Goal: Task Accomplishment & Management: Use online tool/utility

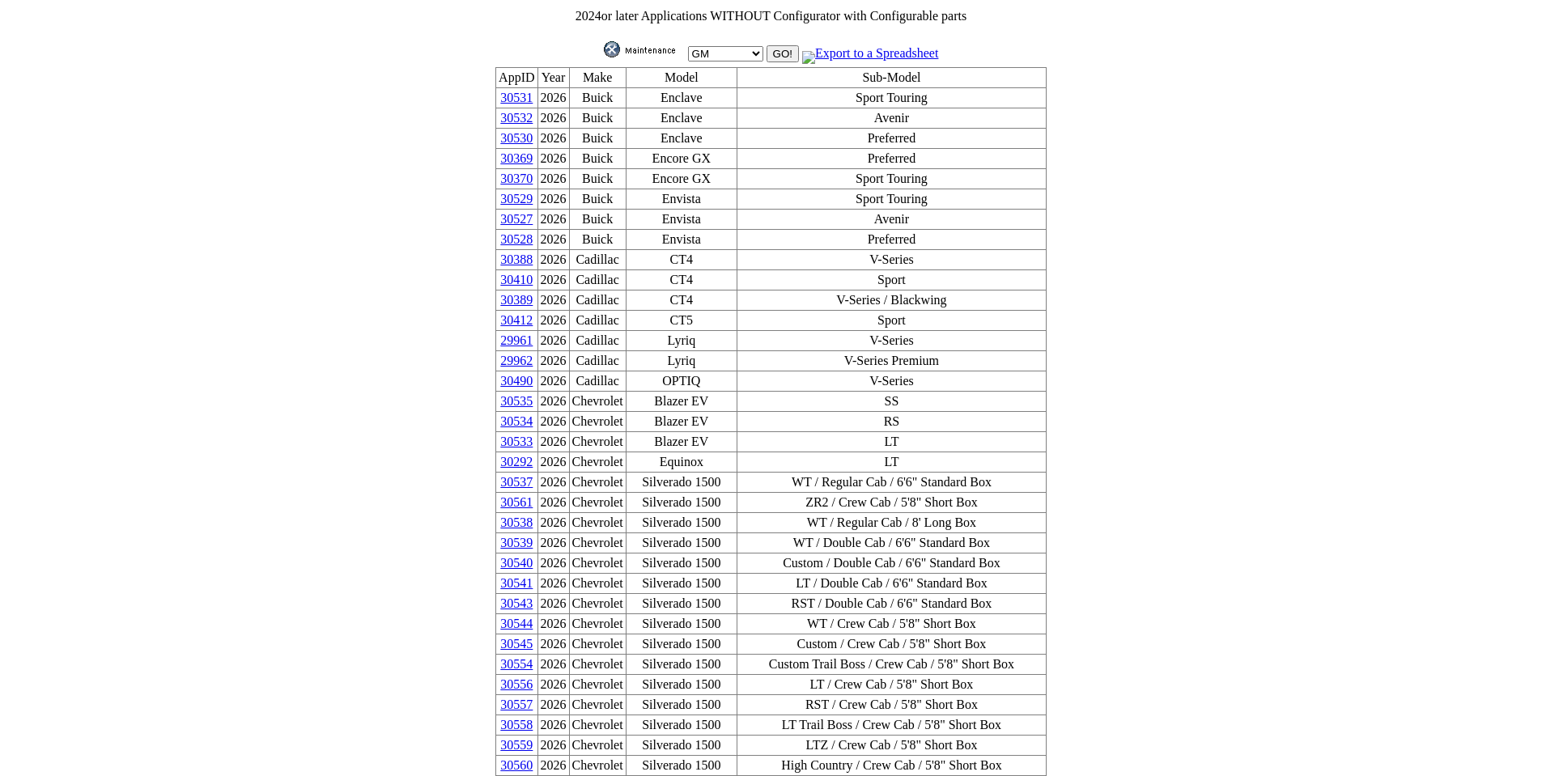
scroll to position [890, 0]
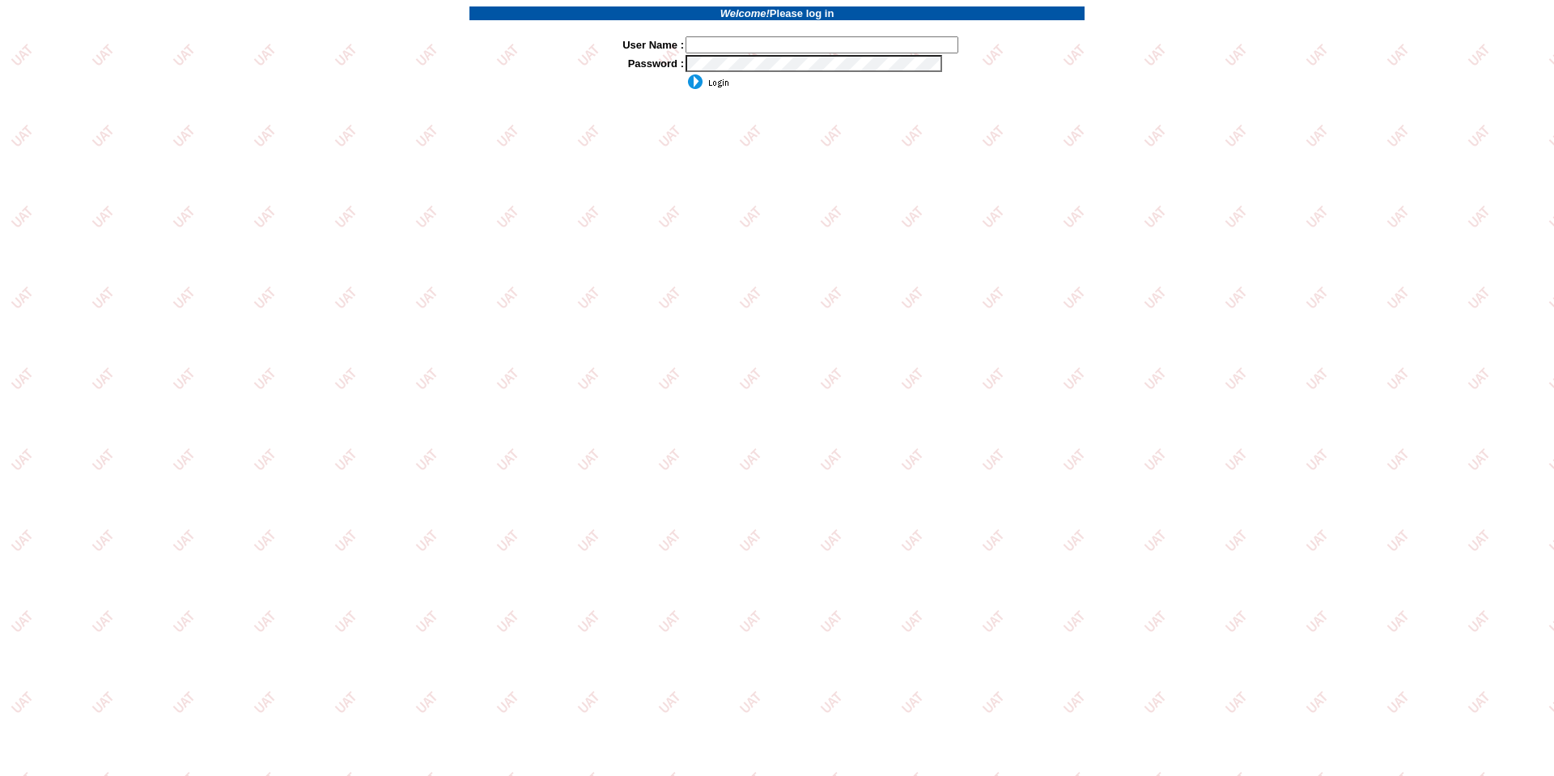
click at [788, 50] on input "text" at bounding box center [822, 44] width 273 height 17
type input "sdakes"
click at [715, 79] on input "image" at bounding box center [708, 82] width 44 height 16
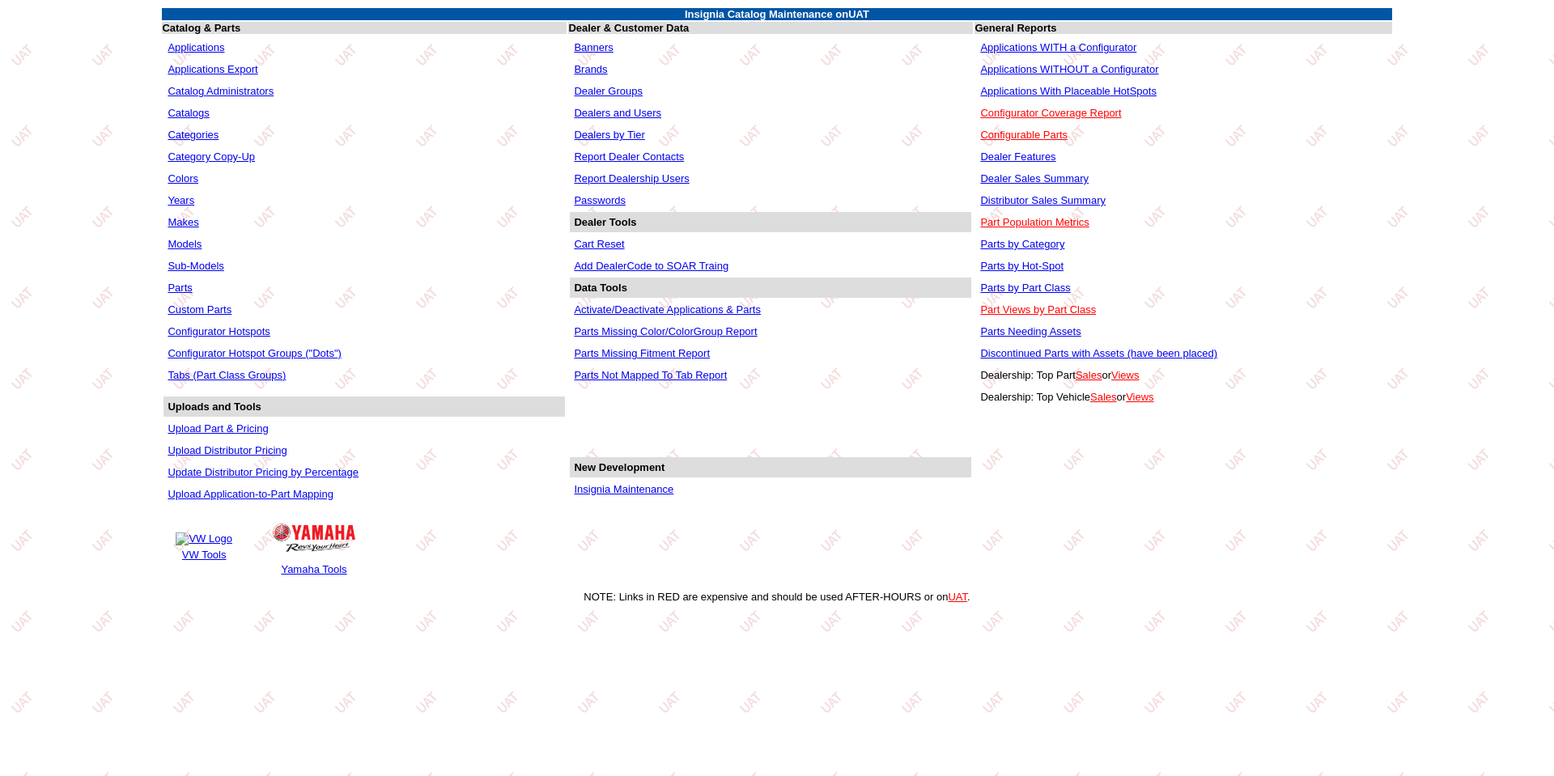
click at [1025, 66] on link "Applications WITHOUT a Configurator" at bounding box center [1069, 69] width 178 height 12
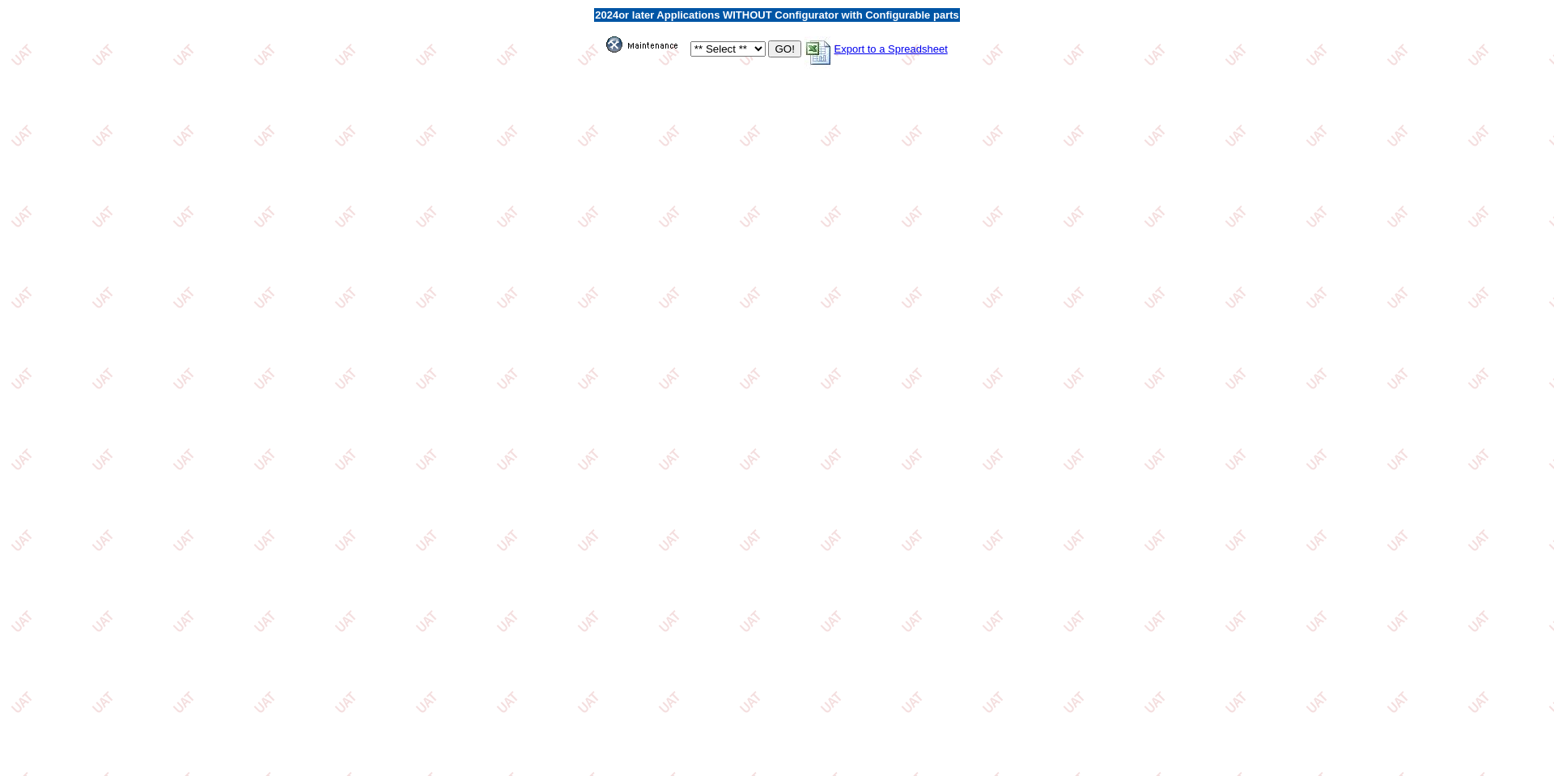
click at [754, 49] on select "** Select ** Acura Alfa Romeo Audi Bentley BMW DoubleTake [PERSON_NAME] Honda H…" at bounding box center [727, 48] width 75 height 15
select select "1"
click at [690, 41] on select "** Select ** Acura Alfa Romeo Audi Bentley BMW DoubleTake [PERSON_NAME] Honda H…" at bounding box center [727, 48] width 75 height 15
click at [781, 44] on input "GO!" at bounding box center [784, 48] width 32 height 17
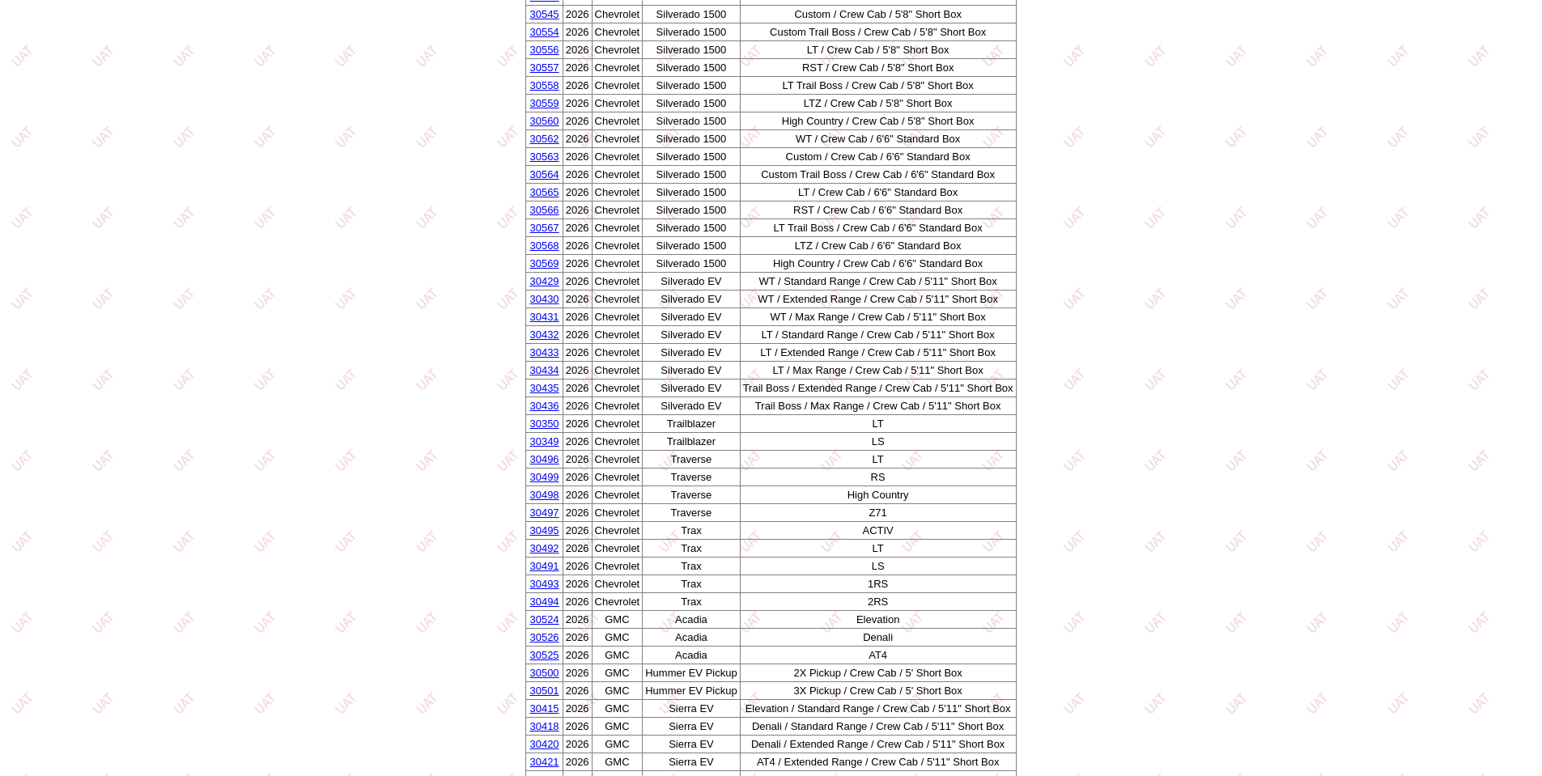
scroll to position [809, 0]
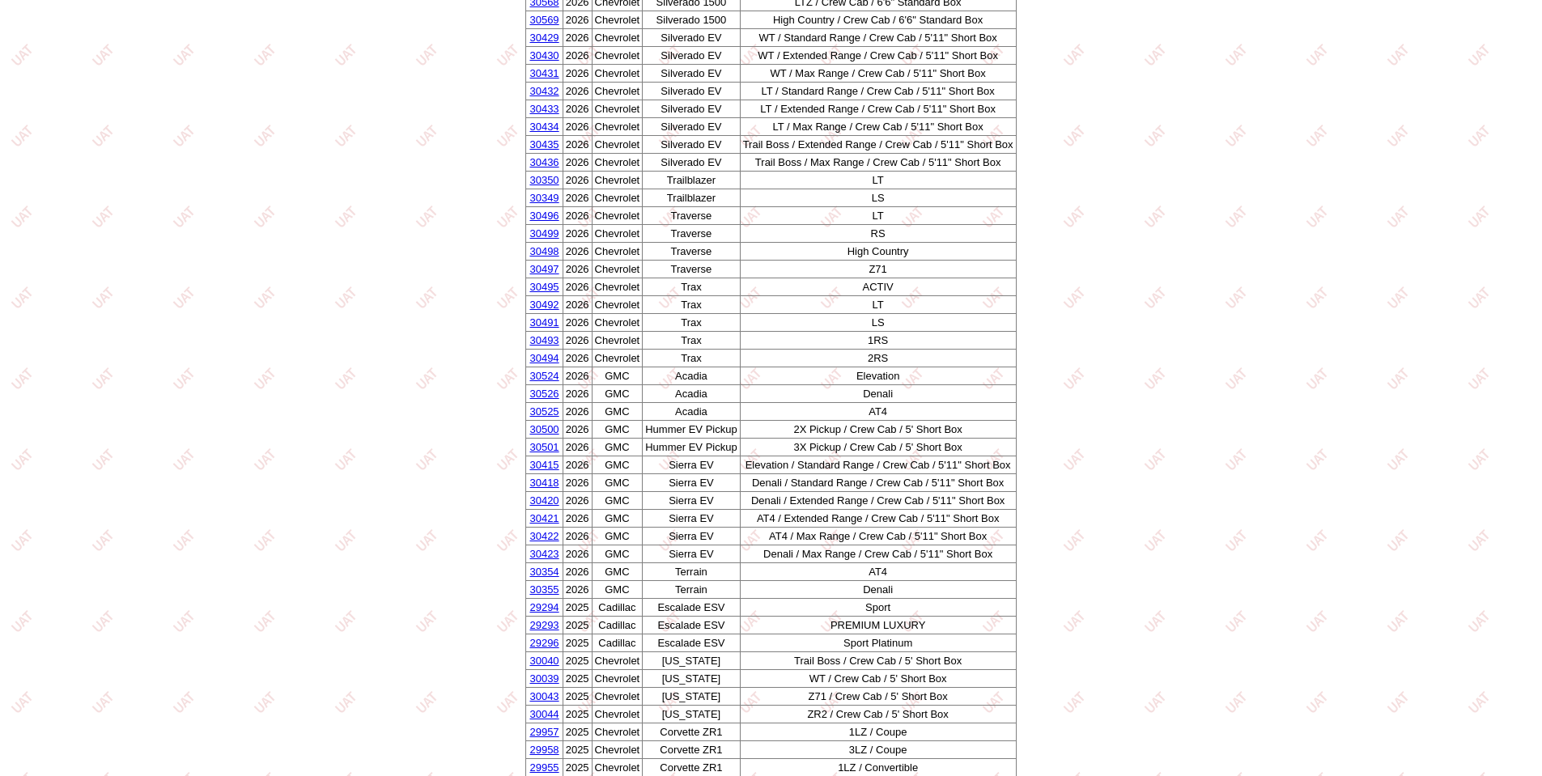
click at [549, 502] on link "30420" at bounding box center [543, 501] width 29 height 12
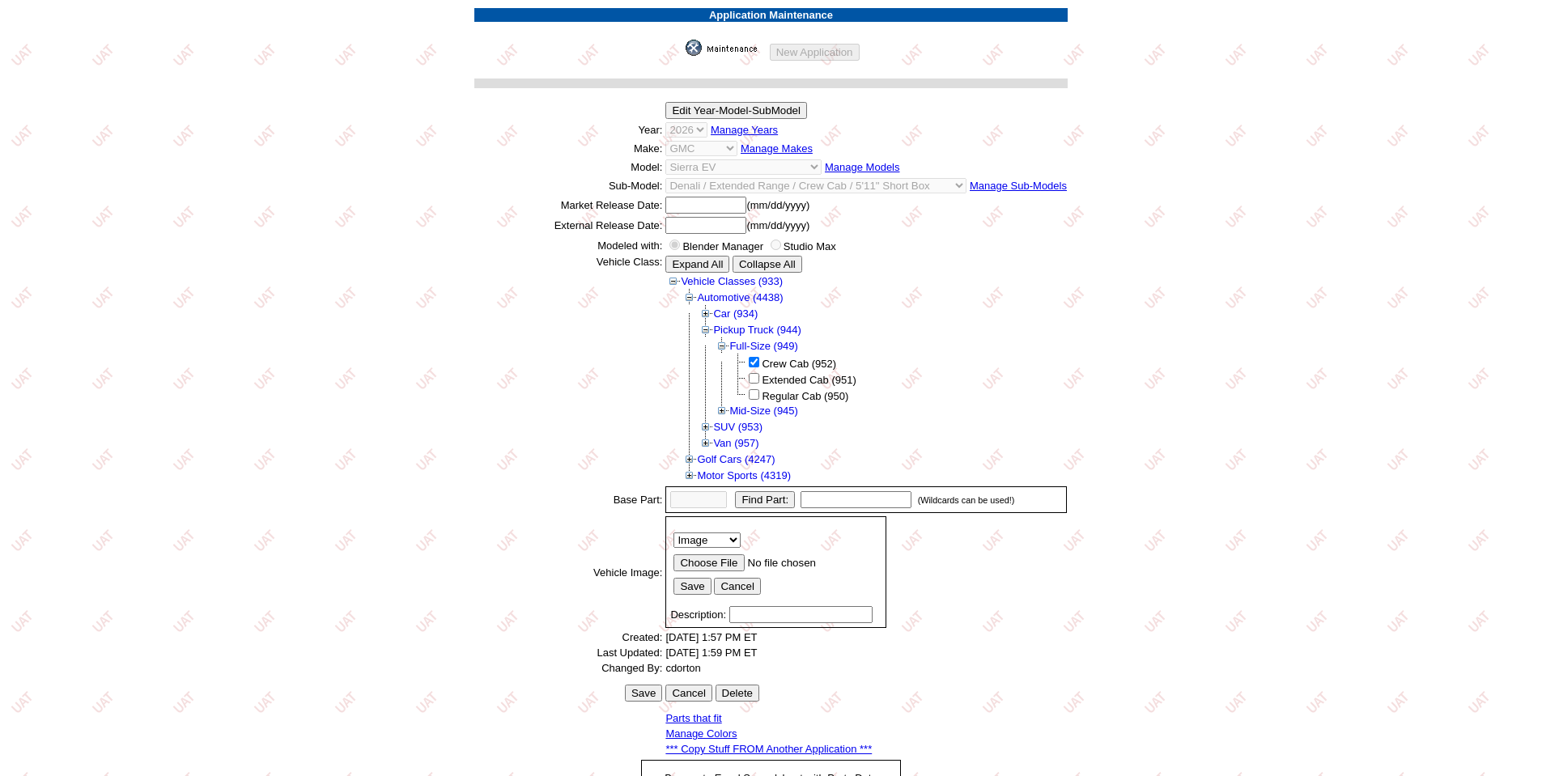
click at [711, 749] on link "*** Copy Stuff FROM Another Application ***" at bounding box center [768, 749] width 206 height 12
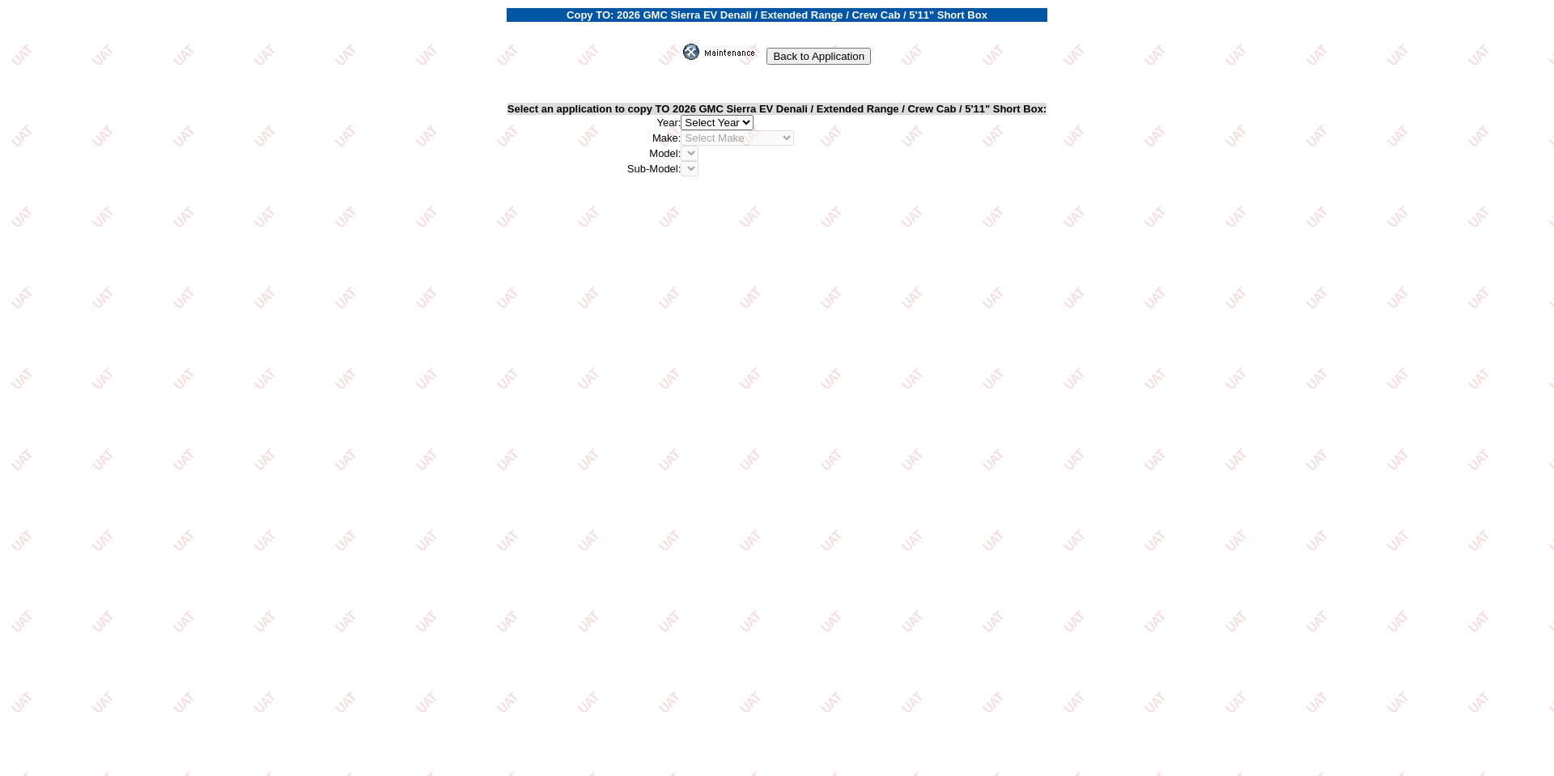
click at [747, 119] on select "2026 2025 2024 2023 2022 2021 2020 2019 2018 2017 2016 2015 2014 2013 2012 2011…" at bounding box center [717, 122] width 73 height 15
select select "44"
click at [687, 115] on select "2026 2025 2024 2023 2022 2021 2020 2019 2018 2017 2016 2015 2014 2013 2012 2011…" at bounding box center [717, 122] width 73 height 15
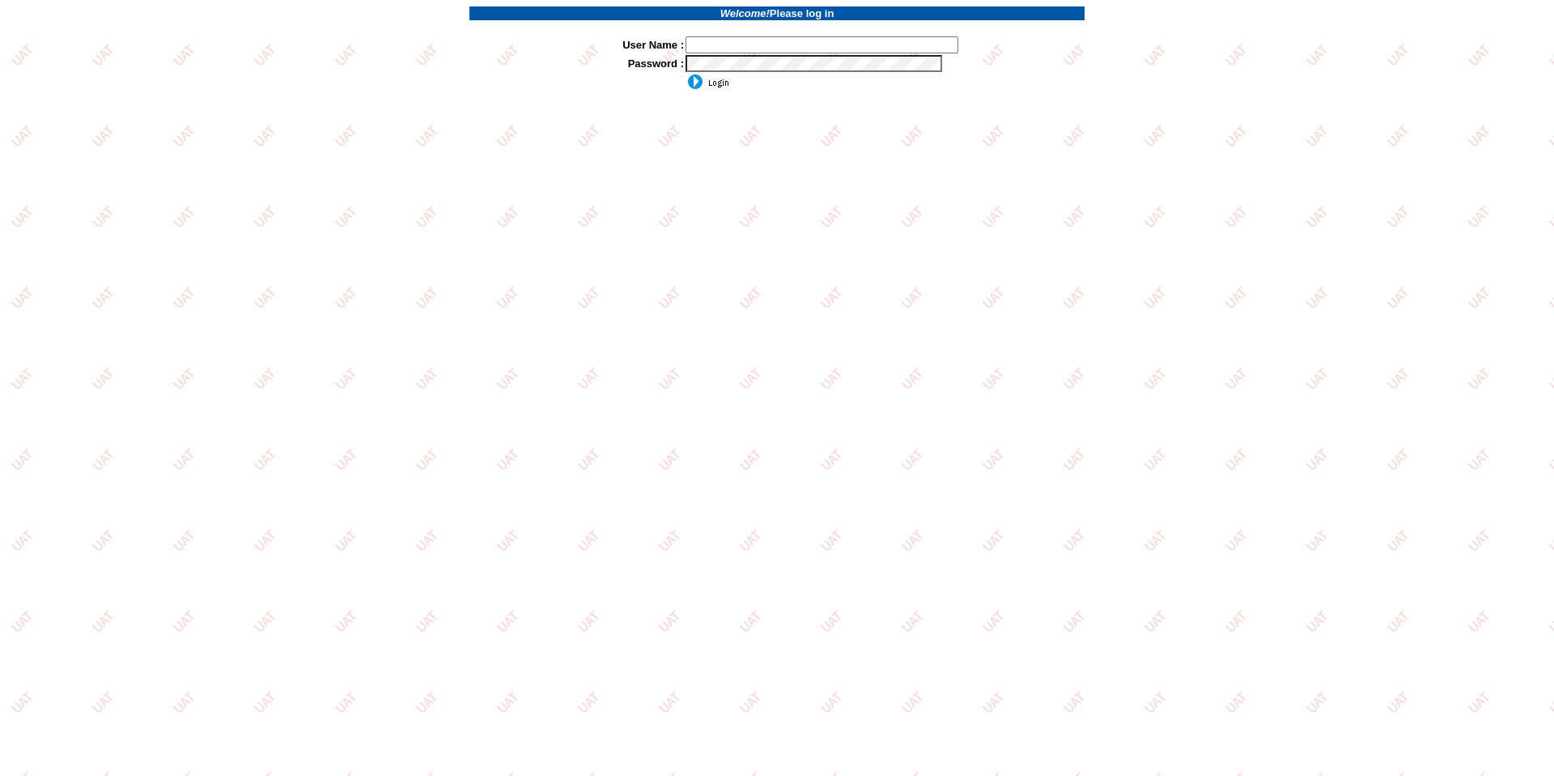
click at [746, 42] on input "text" at bounding box center [822, 44] width 273 height 17
type input "sdakes"
click at [686, 74] on input "image" at bounding box center [708, 82] width 44 height 16
click at [718, 87] on input "image" at bounding box center [708, 82] width 44 height 16
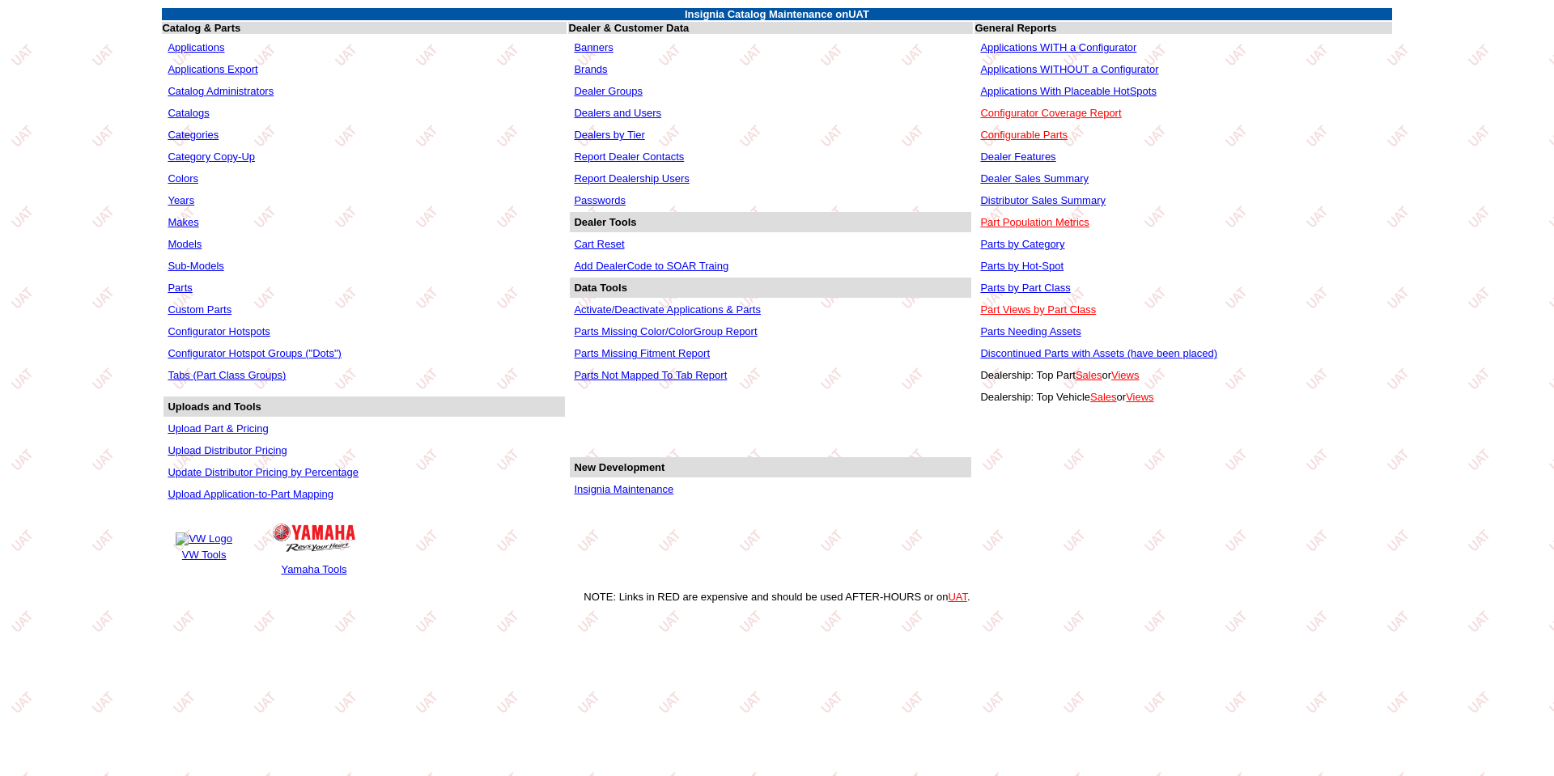
click at [1064, 68] on link "Applications WITHOUT a Configurator" at bounding box center [1069, 69] width 178 height 12
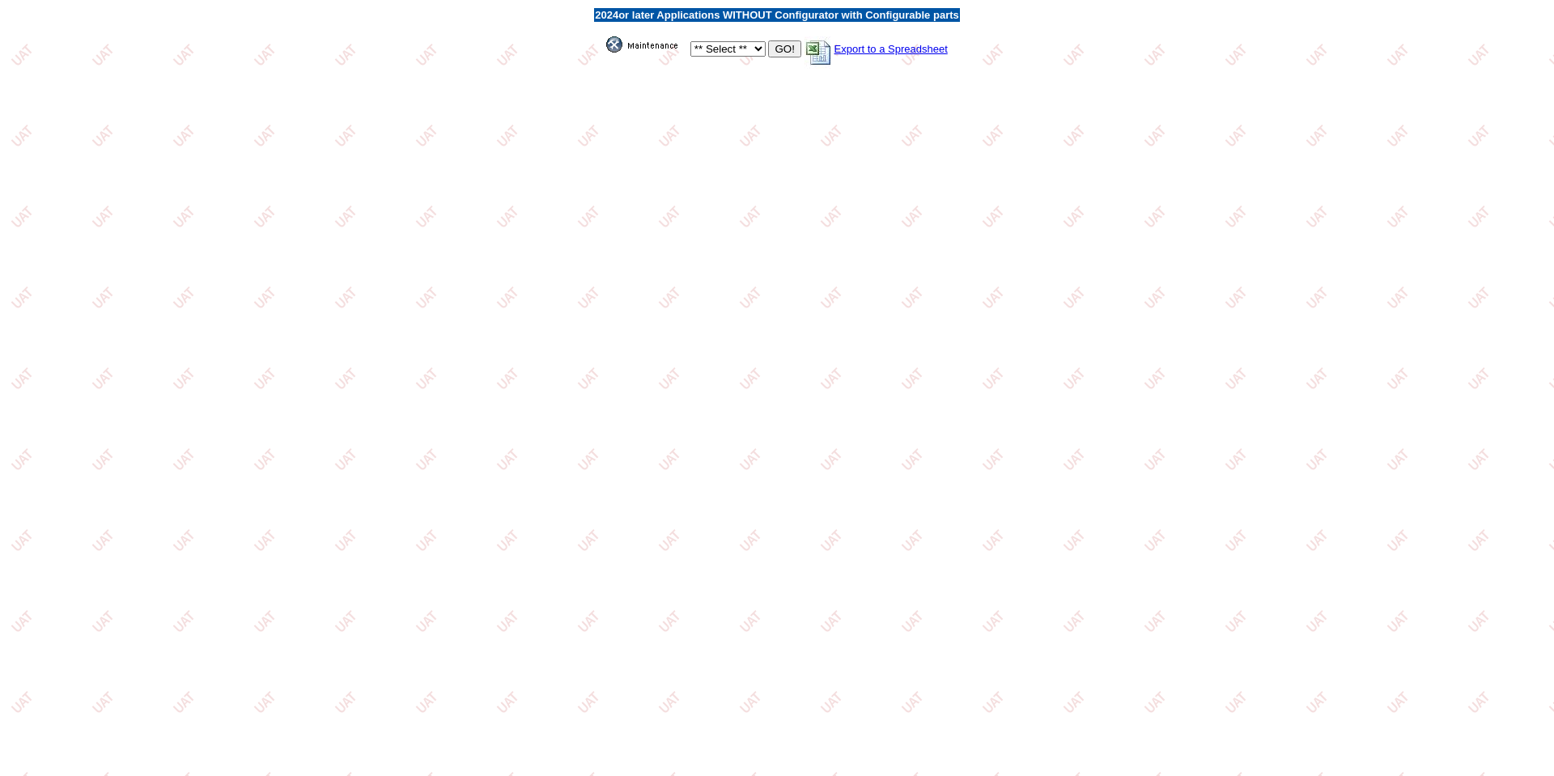
click at [757, 53] on select "** Select ** Acura Alfa Romeo Audi Bentley BMW DoubleTake [PERSON_NAME] Honda H…" at bounding box center [727, 48] width 75 height 15
select select "1"
click at [690, 41] on select "** Select ** Acura Alfa Romeo Audi Bentley BMW DoubleTake Ford GM Honda Hyundai…" at bounding box center [727, 48] width 75 height 15
click at [782, 49] on input "GO!" at bounding box center [784, 48] width 32 height 17
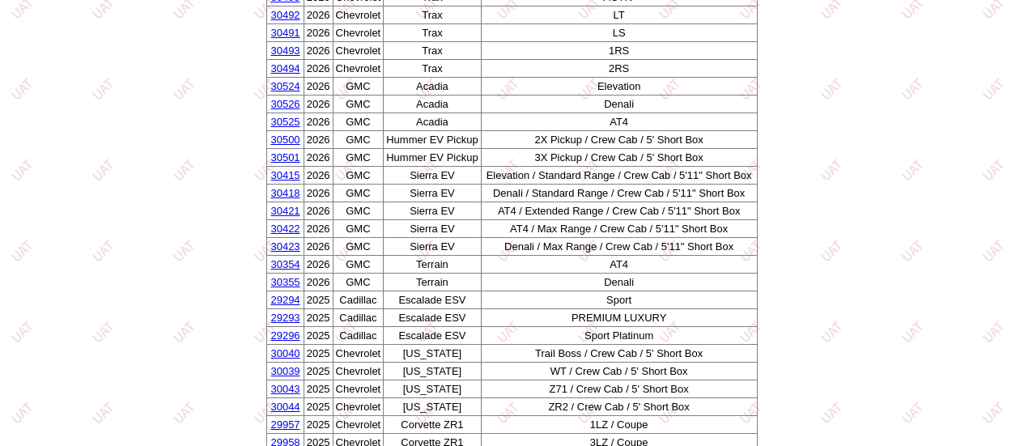
scroll to position [1133, 0]
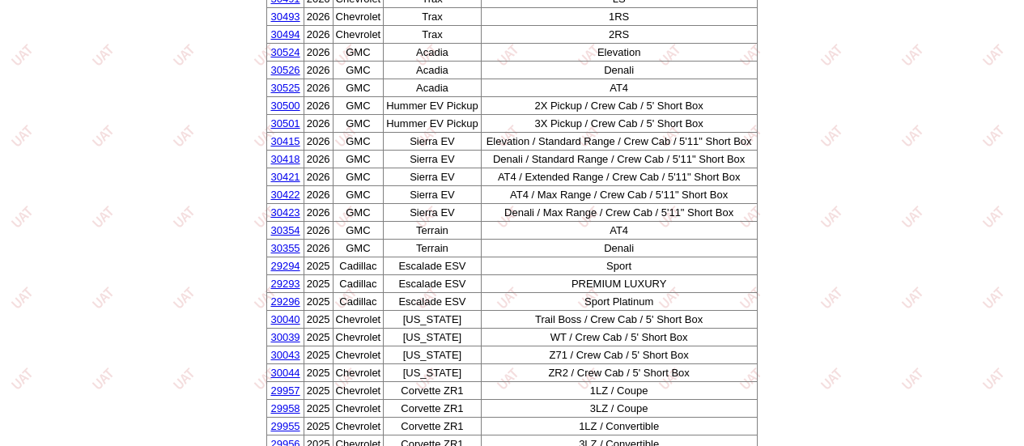
click at [290, 254] on link "30355" at bounding box center [284, 248] width 29 height 12
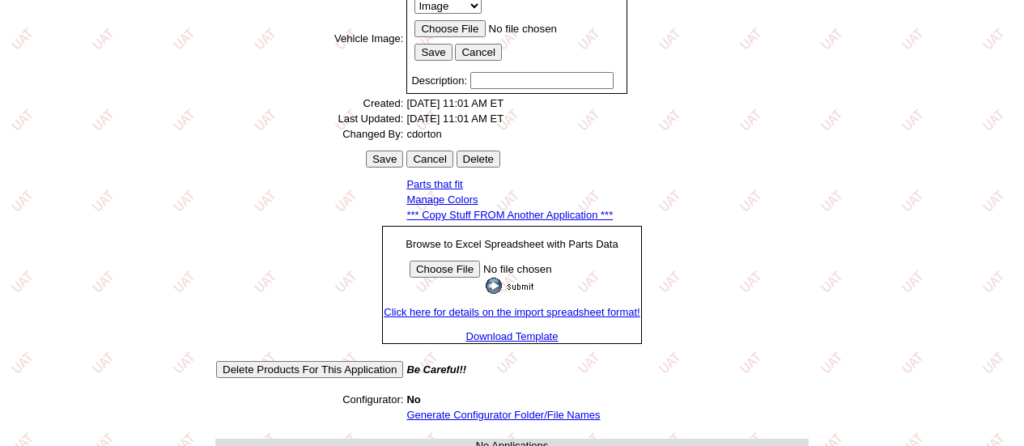
scroll to position [529, 0]
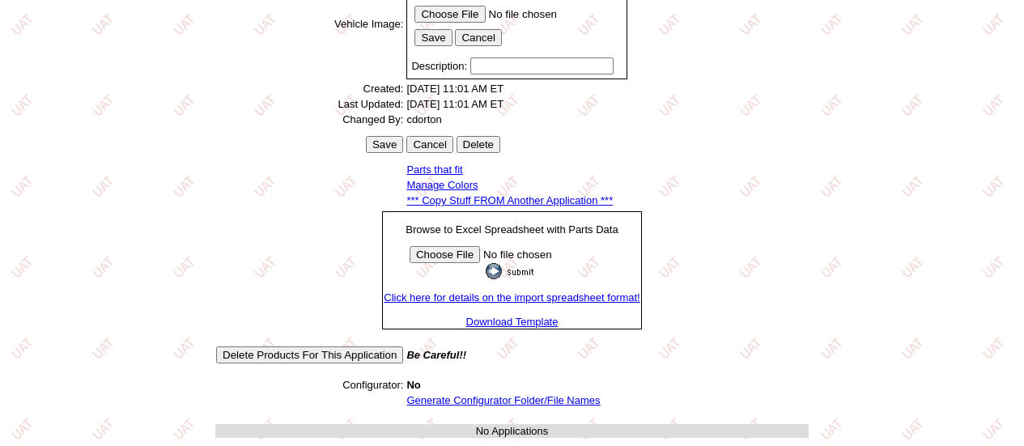
click at [452, 398] on link "Generate Configurator Folder/File Names" at bounding box center [502, 400] width 193 height 12
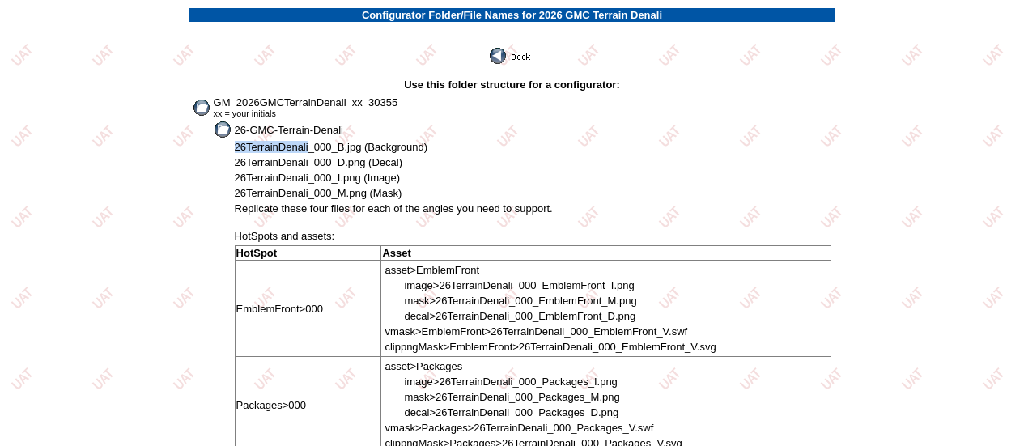
drag, startPoint x: 236, startPoint y: 148, endPoint x: 308, endPoint y: 147, distance: 72.0
click at [308, 147] on span "26TerrainDenali_000_B.jpg (Background)" at bounding box center [331, 147] width 193 height 12
copy span "26TerrainDenali"
